Goal: Find specific page/section: Find specific page/section

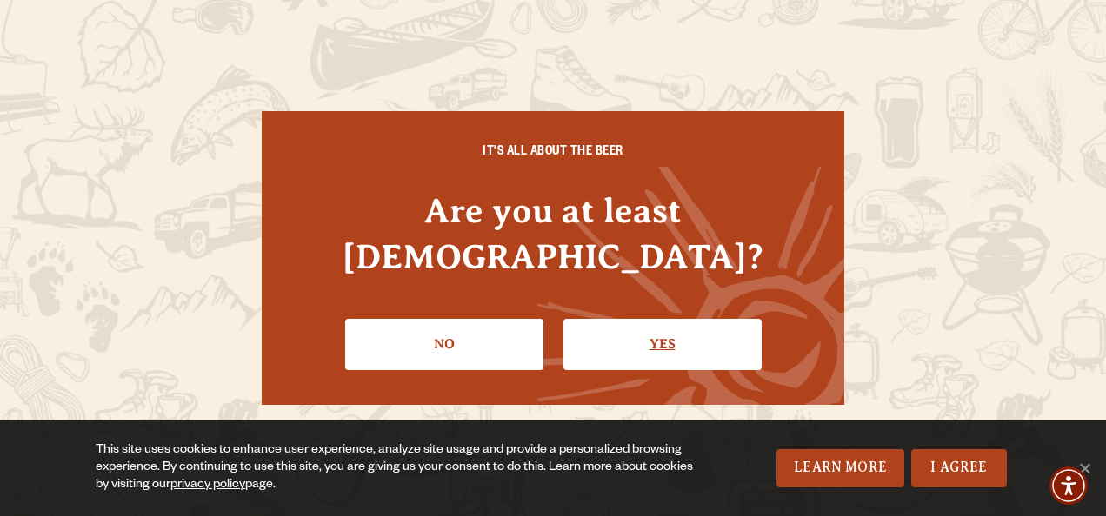
click at [598, 323] on link "Yes" at bounding box center [662, 344] width 198 height 50
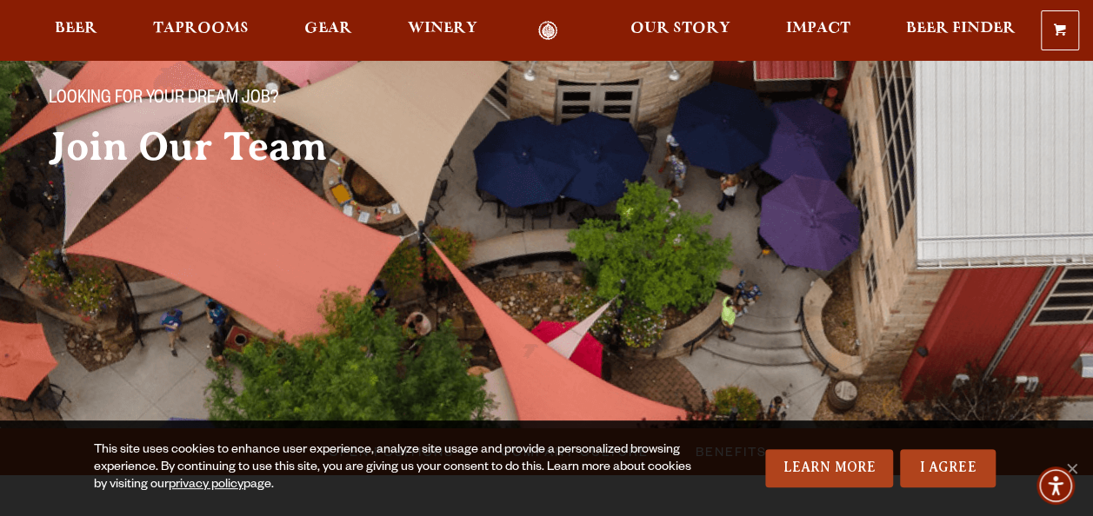
scroll to position [158, 0]
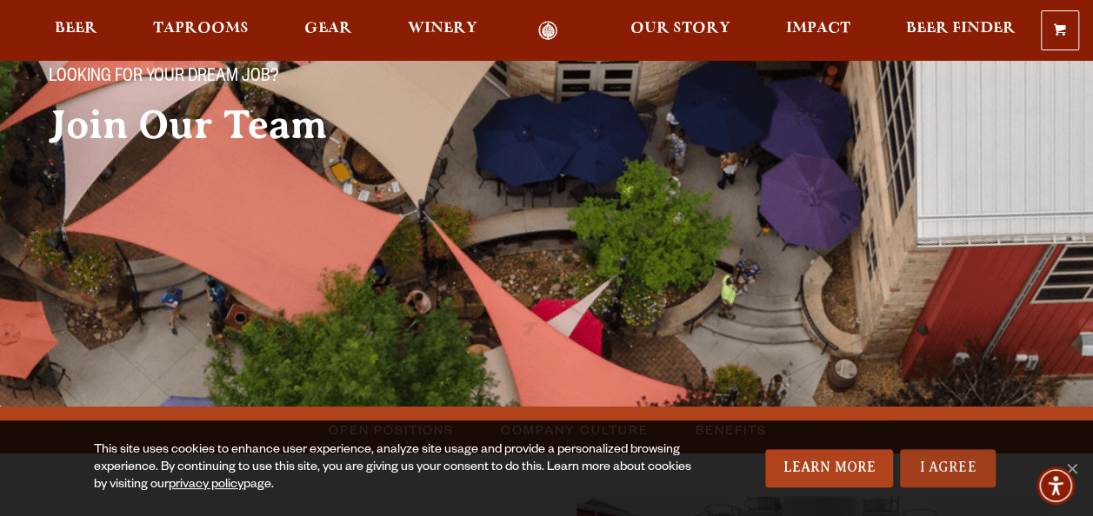
click at [927, 453] on link "I Agree" at bounding box center [948, 469] width 96 height 38
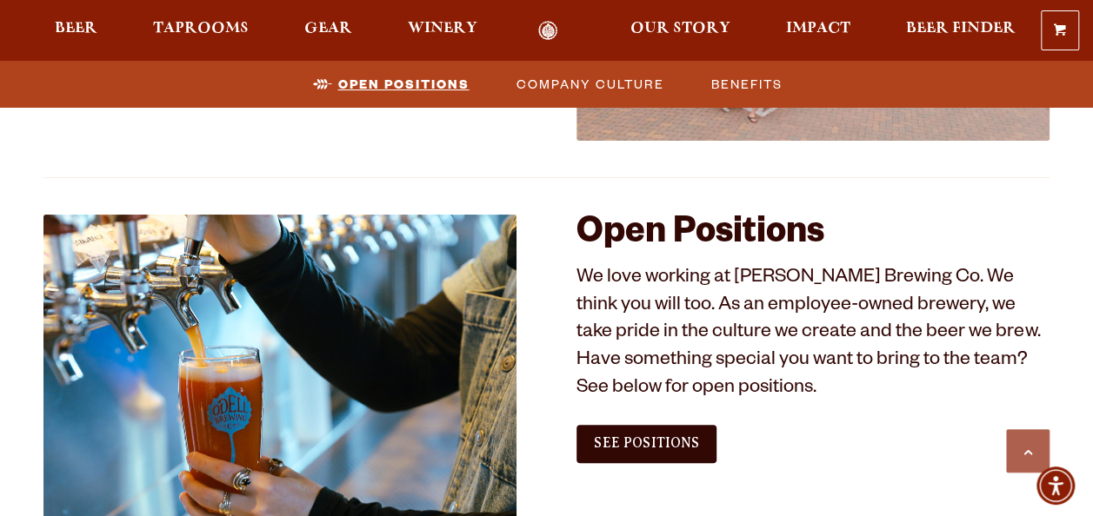
scroll to position [912, 0]
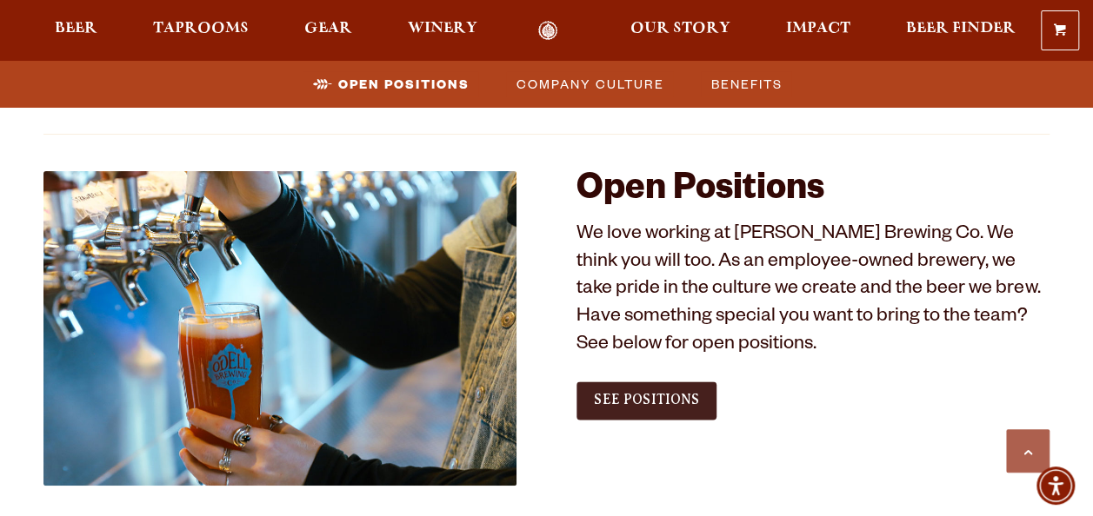
click at [658, 405] on span "See Positions" at bounding box center [646, 400] width 105 height 16
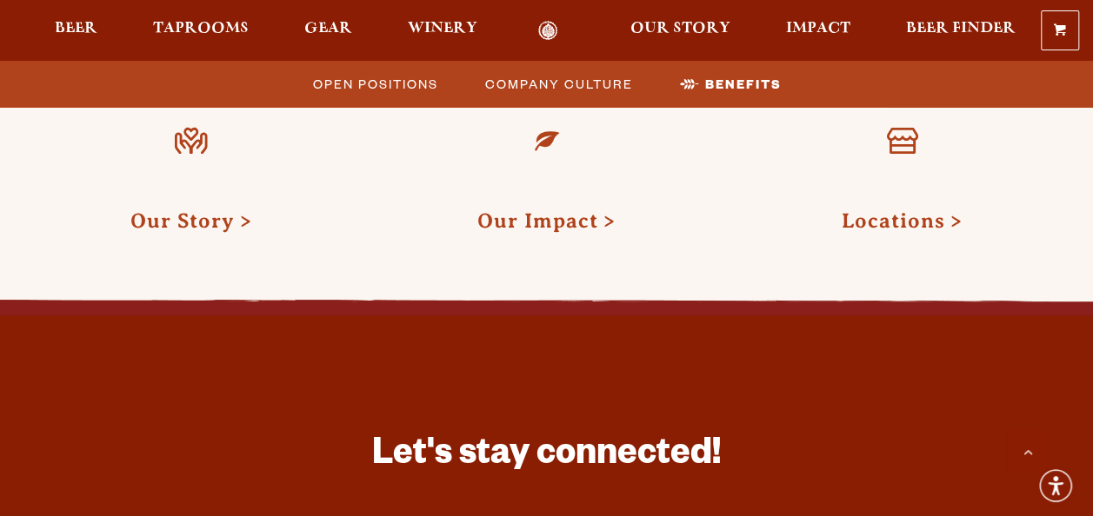
scroll to position [2780, 0]
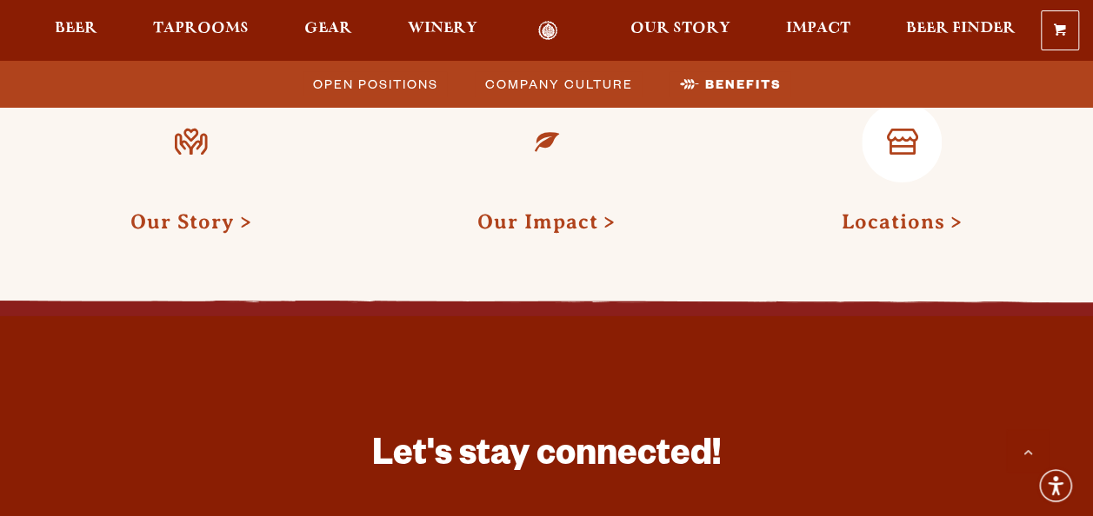
click at [850, 210] on link "Locations" at bounding box center [902, 221] width 121 height 23
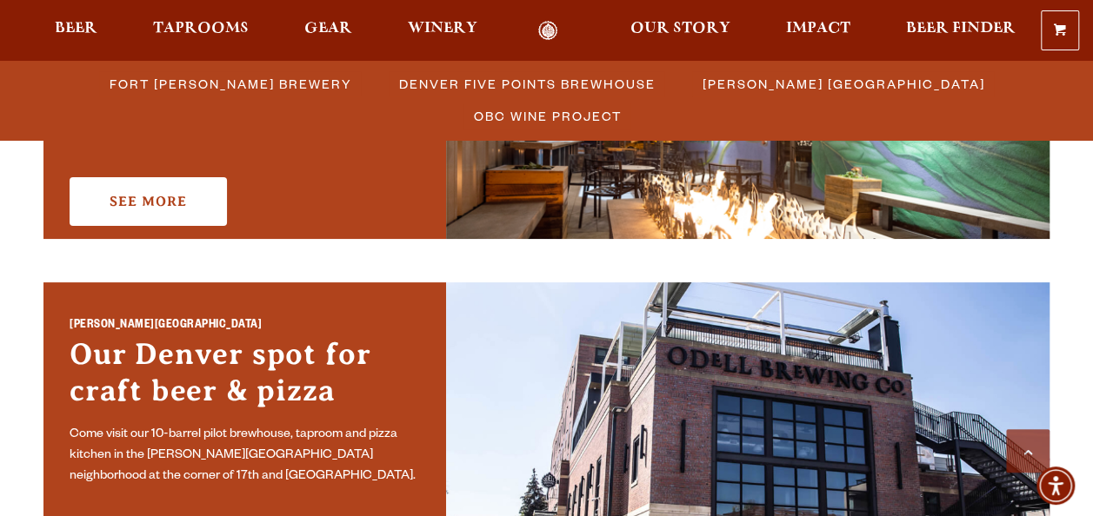
scroll to position [1096, 0]
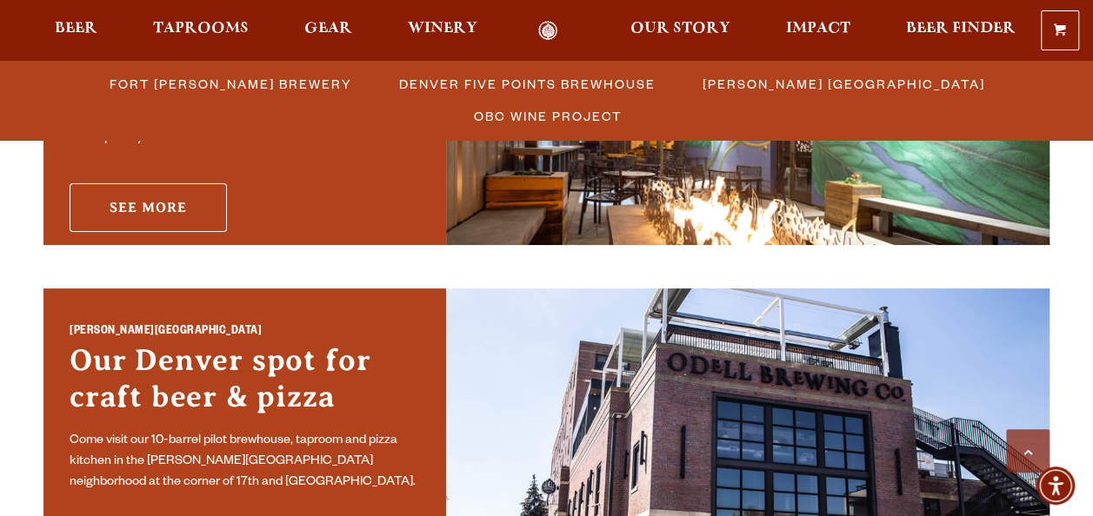
click at [156, 200] on link "See More" at bounding box center [148, 207] width 157 height 49
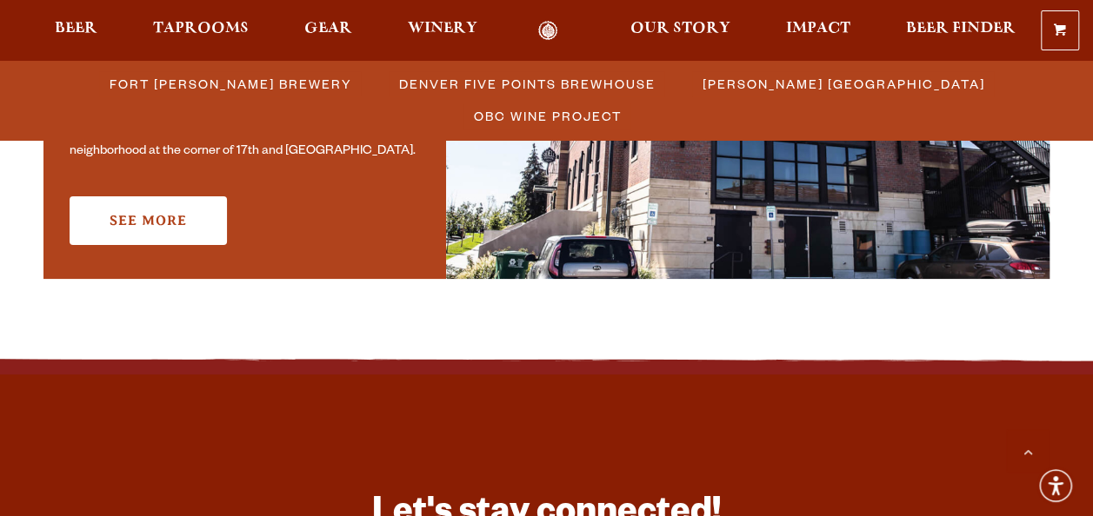
scroll to position [1423, 0]
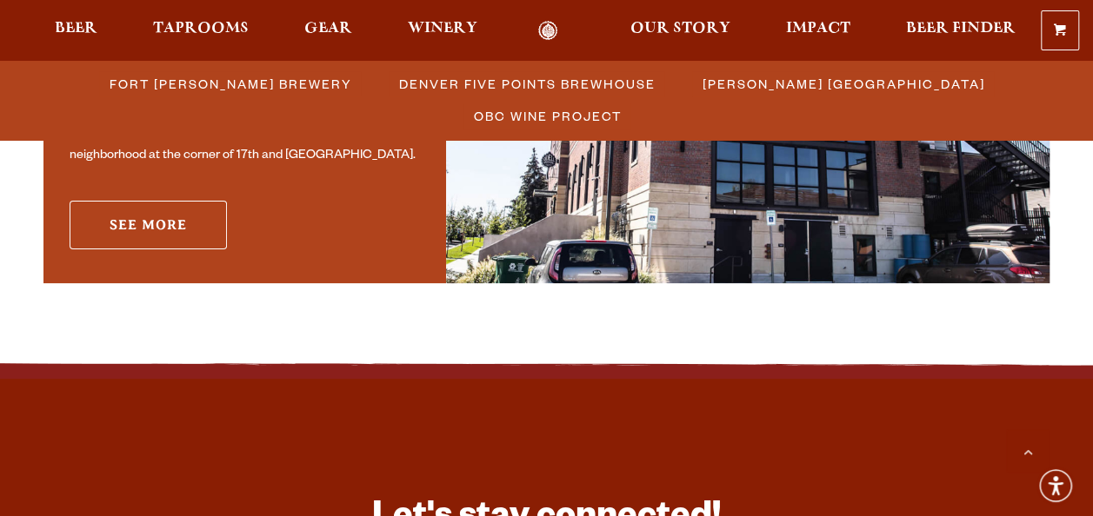
click at [182, 234] on link "See More" at bounding box center [148, 225] width 157 height 49
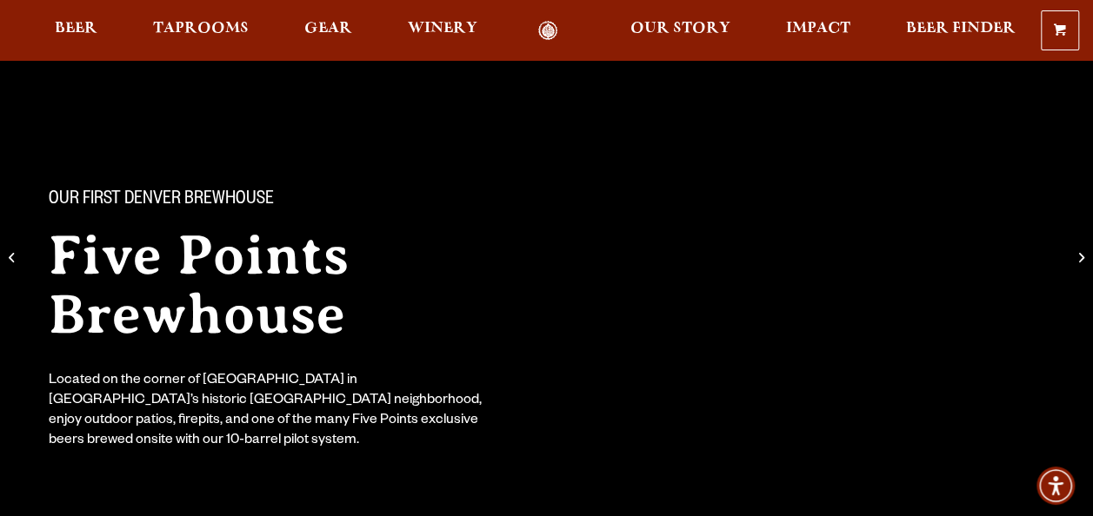
scroll to position [26, 0]
